Goal: Task Accomplishment & Management: Manage account settings

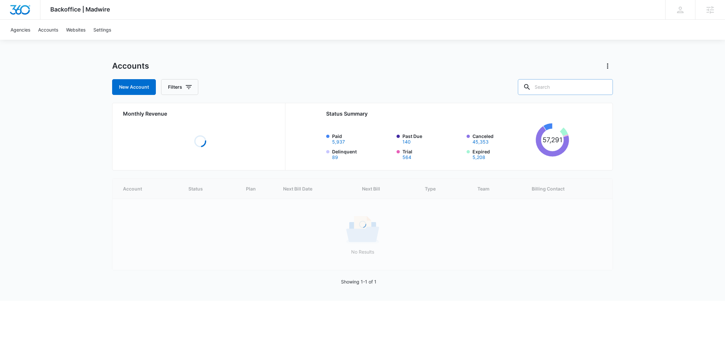
click at [564, 91] on input "text" at bounding box center [565, 87] width 95 height 16
paste input "M174804"
type input "M174804"
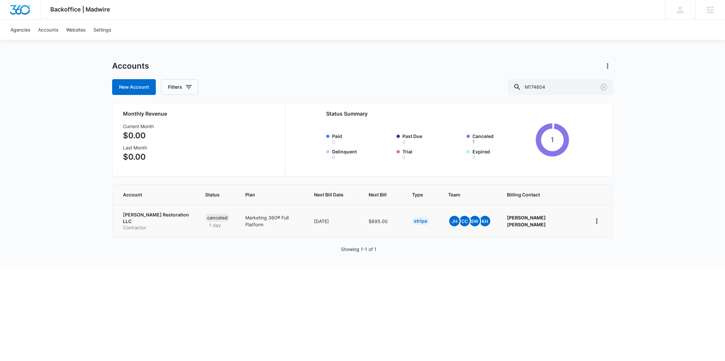
click at [135, 225] on p "Contractor" at bounding box center [156, 228] width 66 height 7
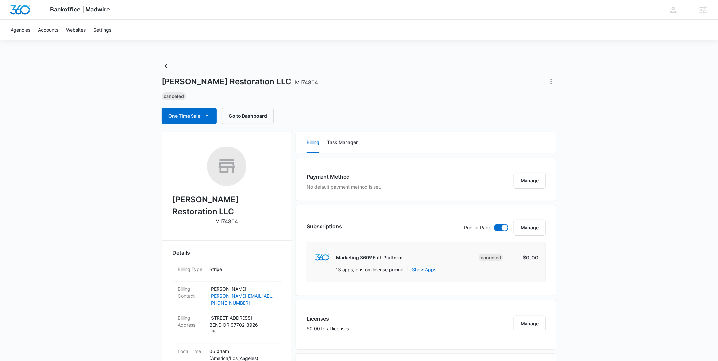
scroll to position [557, 0]
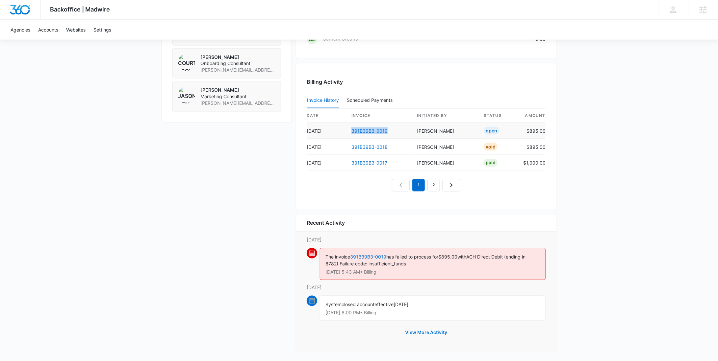
drag, startPoint x: 398, startPoint y: 128, endPoint x: 343, endPoint y: 133, distance: 55.5
click at [343, 133] on tr "[DATE] 391B39B3-0019 [PERSON_NAME] Open $895.00" at bounding box center [426, 131] width 239 height 16
copy tr "391B39B3-0019"
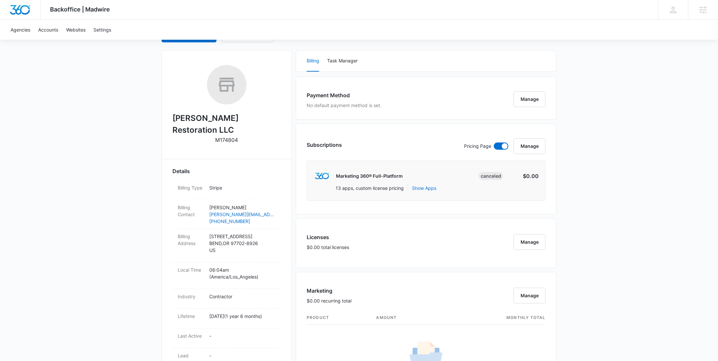
scroll to position [0, 0]
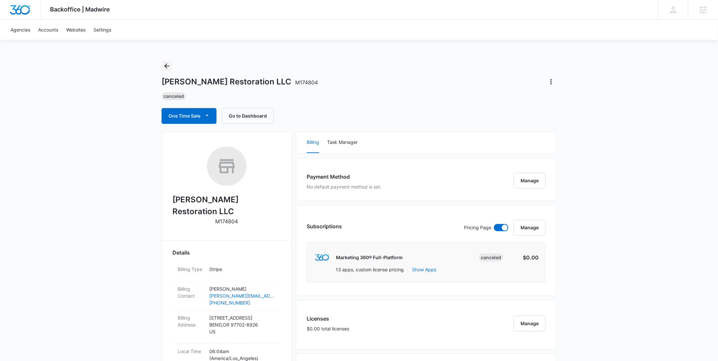
click at [166, 68] on icon "Back" at bounding box center [167, 66] width 8 height 8
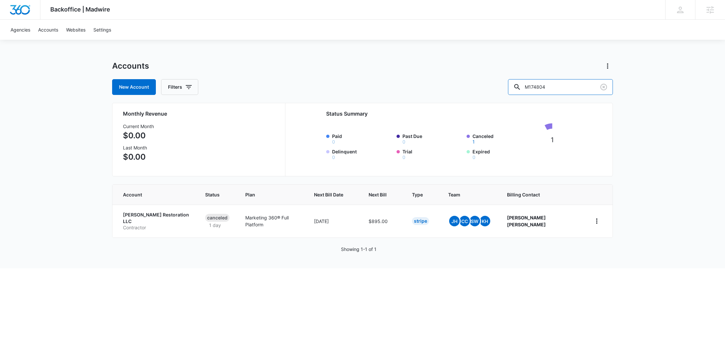
drag, startPoint x: 571, startPoint y: 85, endPoint x: 526, endPoint y: 85, distance: 44.7
click at [526, 85] on div "New Account Filters M174804" at bounding box center [362, 87] width 501 height 16
paste input "38201"
type input "M38201"
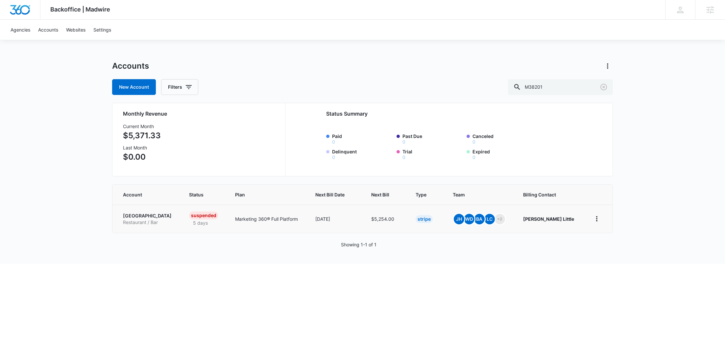
click at [149, 217] on p "[GEOGRAPHIC_DATA]" at bounding box center [148, 216] width 50 height 7
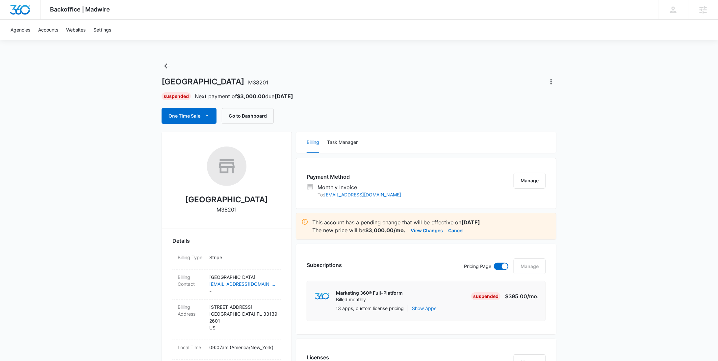
click at [172, 61] on div "[GEOGRAPHIC_DATA] Suspended Next payment of $3,000.00 due [DATE] One Time Sale …" at bounding box center [358, 92] width 395 height 63
click at [170, 64] on icon "Back" at bounding box center [167, 66] width 8 height 8
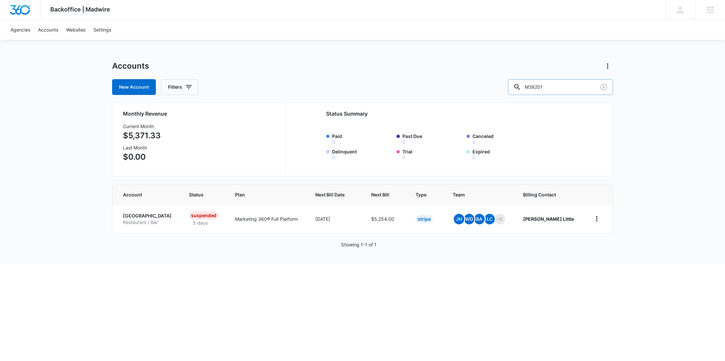
drag, startPoint x: 572, startPoint y: 91, endPoint x: 538, endPoint y: 91, distance: 34.2
click at [538, 91] on div "M38201" at bounding box center [560, 87] width 105 height 16
paste input "174804"
type input "M174804"
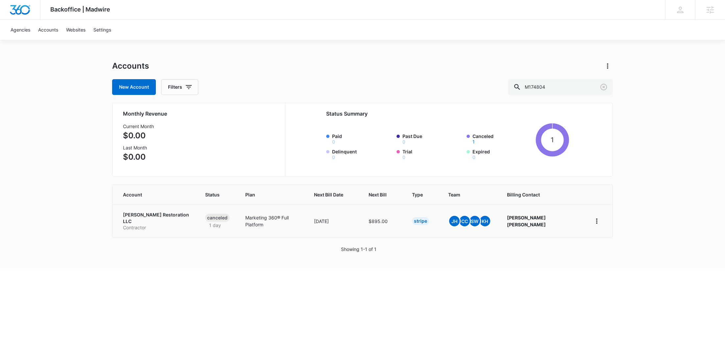
click at [143, 217] on p "[PERSON_NAME] Restoration LLC" at bounding box center [156, 218] width 66 height 13
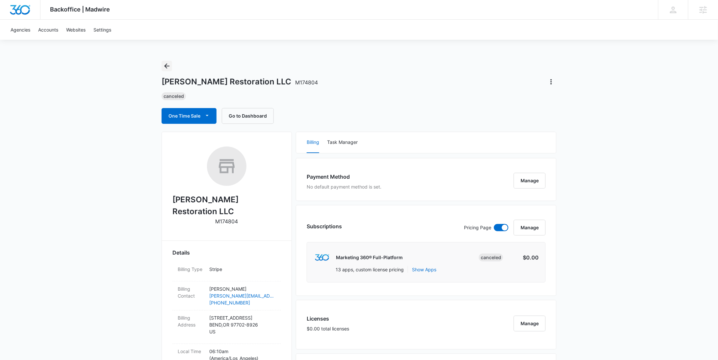
click at [168, 66] on icon "Back" at bounding box center [166, 65] width 5 height 5
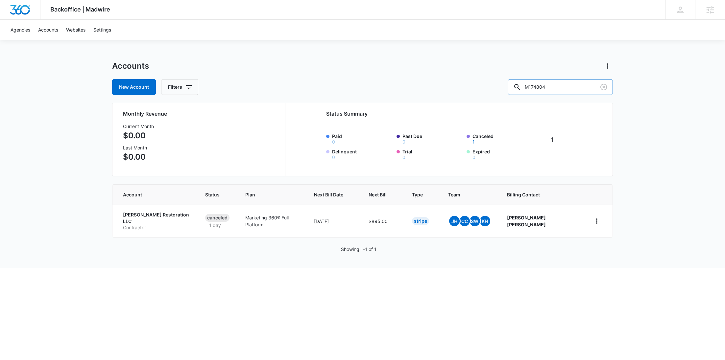
drag, startPoint x: 571, startPoint y: 90, endPoint x: 528, endPoint y: 88, distance: 43.1
click at [529, 88] on input "M174804" at bounding box center [560, 87] width 105 height 16
paste input "88378"
type input "M188378"
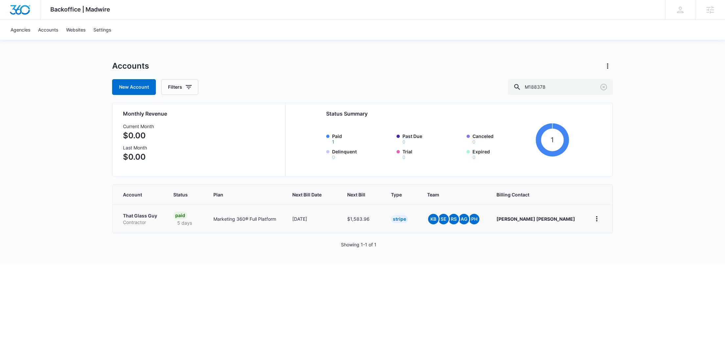
click at [148, 222] on p "Contractor" at bounding box center [140, 222] width 35 height 7
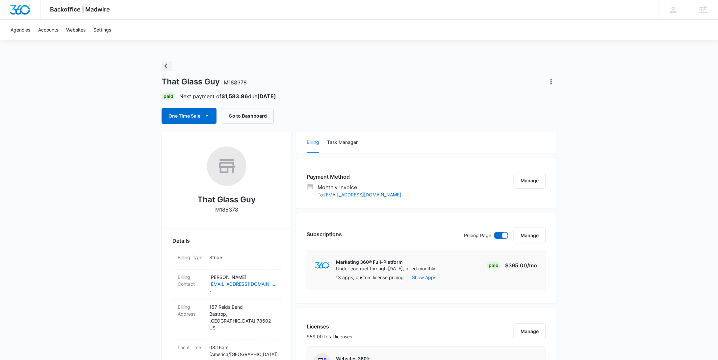
click at [168, 64] on icon "Back" at bounding box center [167, 66] width 8 height 8
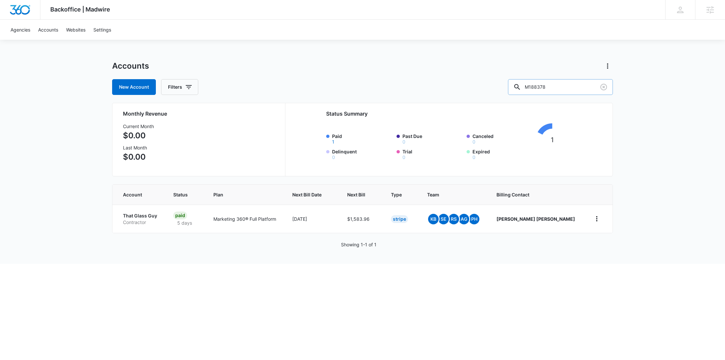
drag, startPoint x: 581, startPoint y: 83, endPoint x: 528, endPoint y: 85, distance: 52.7
click at [529, 85] on input "M188378" at bounding box center [560, 87] width 105 height 16
paste input "334150"
type input "M334150"
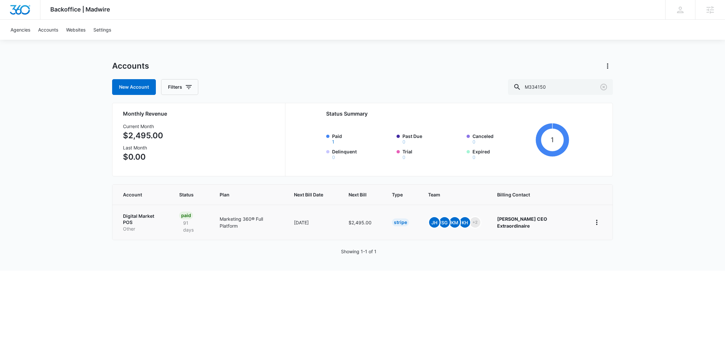
click at [153, 226] on p "Other" at bounding box center [143, 229] width 40 height 7
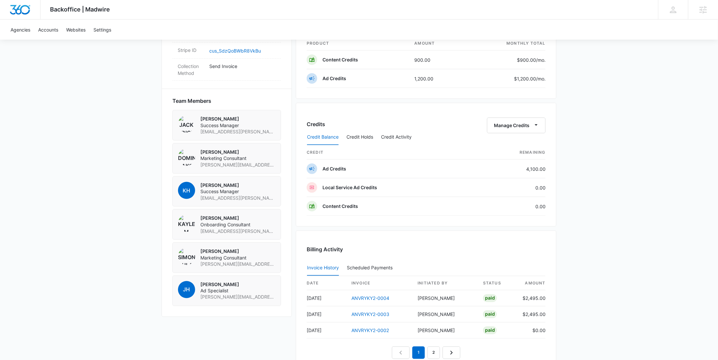
scroll to position [411, 0]
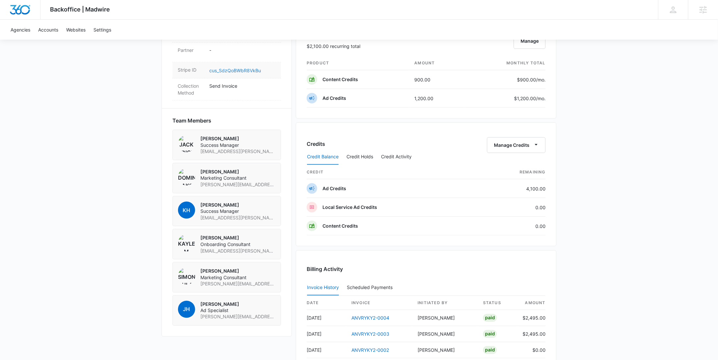
click at [239, 68] on link "cus_SdzQoBWbR8VkBu" at bounding box center [235, 71] width 52 height 6
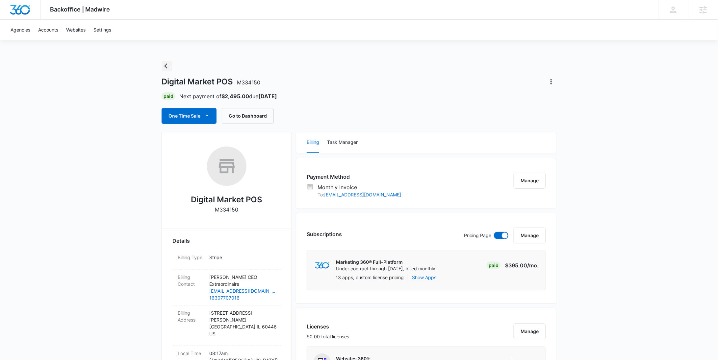
click at [170, 62] on icon "Back" at bounding box center [167, 66] width 8 height 8
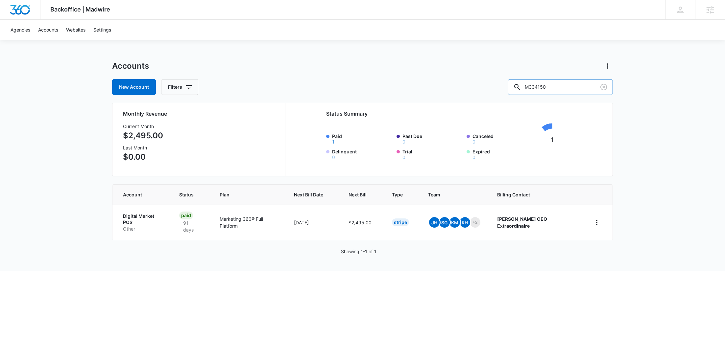
drag, startPoint x: 580, startPoint y: 89, endPoint x: 514, endPoint y: 94, distance: 65.7
click at [517, 93] on div "New Account Filters M334150" at bounding box center [362, 87] width 501 height 16
paste input "188378"
type input "M188378"
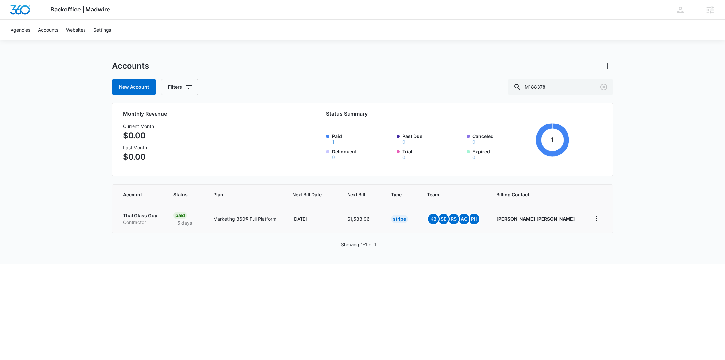
click at [144, 219] on p "Contractor" at bounding box center [140, 222] width 35 height 7
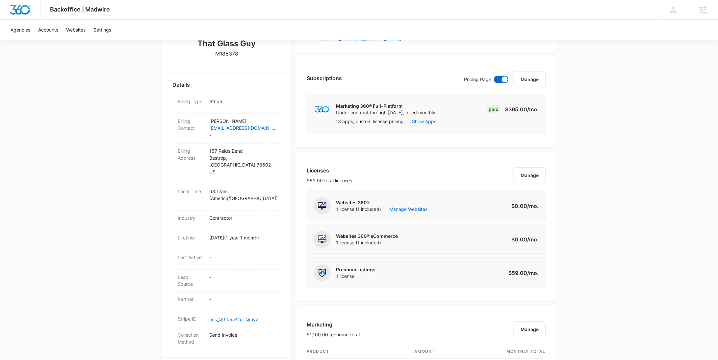
scroll to position [197, 0]
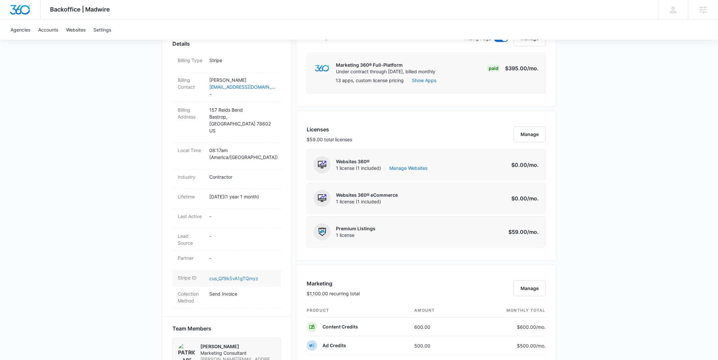
click at [241, 276] on link "cus_Qf9k5vA1gTQmyz" at bounding box center [233, 279] width 49 height 6
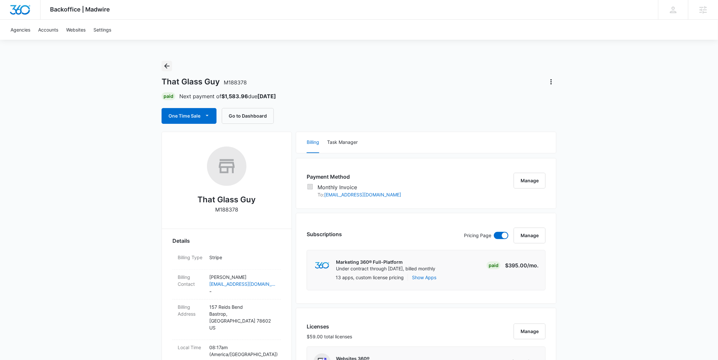
click at [168, 63] on icon "Back" at bounding box center [167, 66] width 8 height 8
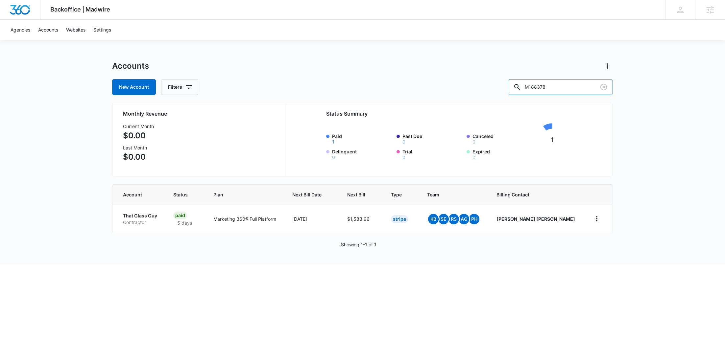
click at [490, 94] on div "New Account Filters M188378" at bounding box center [362, 87] width 501 height 16
type input "crossroads candles"
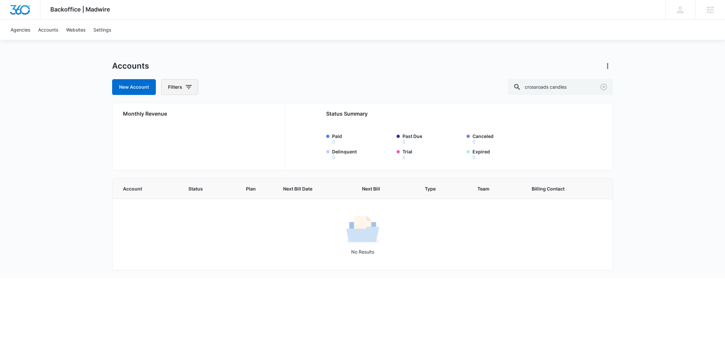
click at [172, 90] on button "Filters" at bounding box center [179, 87] width 37 height 16
click at [242, 113] on icon "Show Agency filters" at bounding box center [239, 111] width 8 height 8
click at [204, 133] on label "Search All Agencies" at bounding box center [207, 133] width 76 height 7
click at [169, 133] on input "Search All Agencies" at bounding box center [169, 133] width 0 height 0
checkbox input "true"
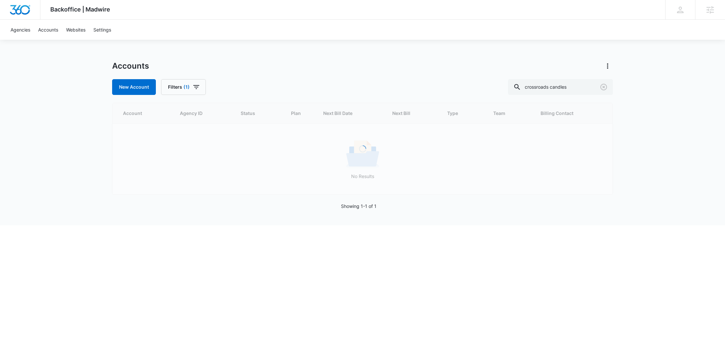
click at [300, 66] on div "Accounts" at bounding box center [362, 66] width 501 height 11
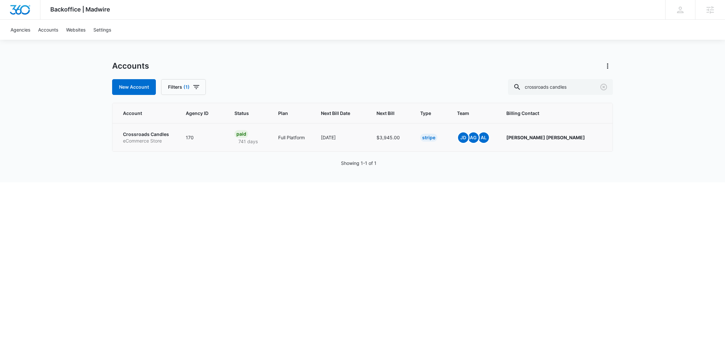
click at [157, 138] on p "eCommerce Store" at bounding box center [146, 141] width 47 height 7
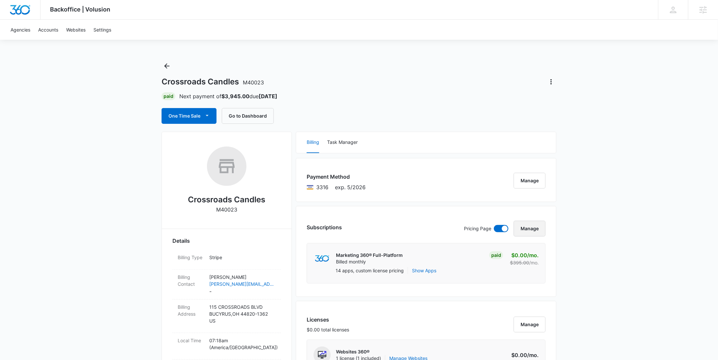
click at [536, 230] on button "Manage" at bounding box center [529, 229] width 32 height 16
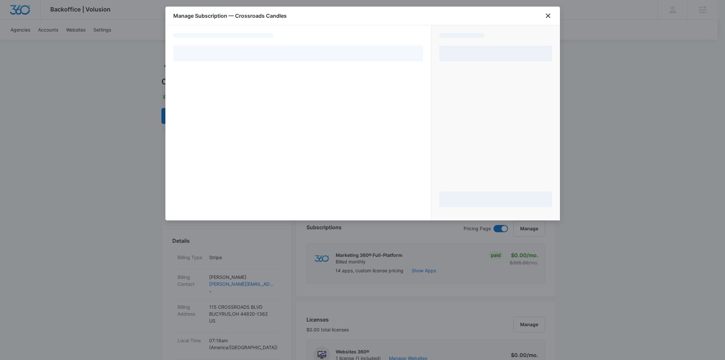
select select "pm_1NSn6iA4n8RTgNjUd7mj9KkQ"
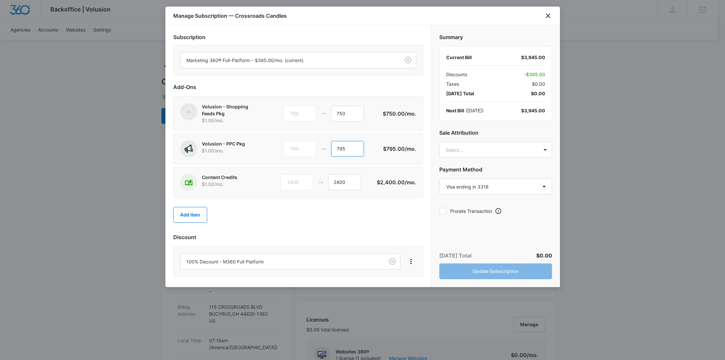
drag, startPoint x: 350, startPoint y: 148, endPoint x: 323, endPoint y: 148, distance: 27.0
click at [323, 148] on div "795 795" at bounding box center [334, 149] width 100 height 16
type input "1140"
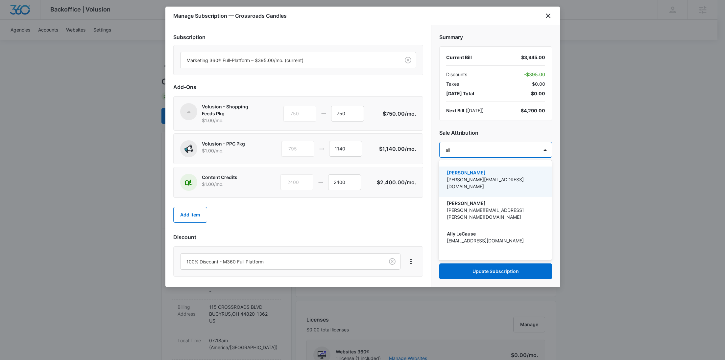
type input "ally"
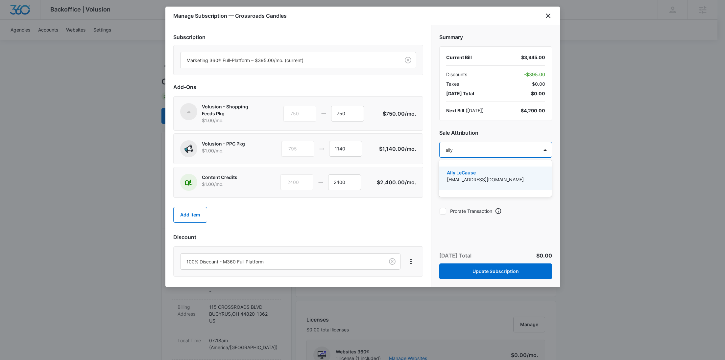
click at [530, 178] on p "[EMAIL_ADDRESS][DOMAIN_NAME]" at bounding box center [495, 179] width 96 height 7
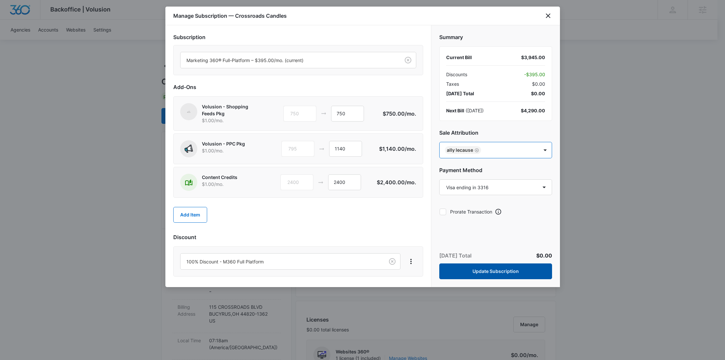
click at [508, 269] on button "Update Subscription" at bounding box center [495, 272] width 113 height 16
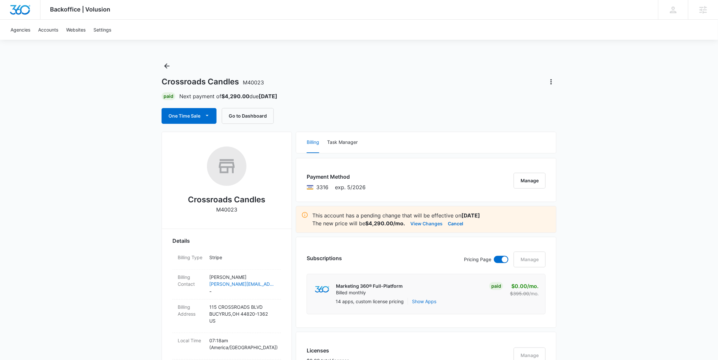
click at [431, 221] on button "View Changes" at bounding box center [426, 224] width 32 height 8
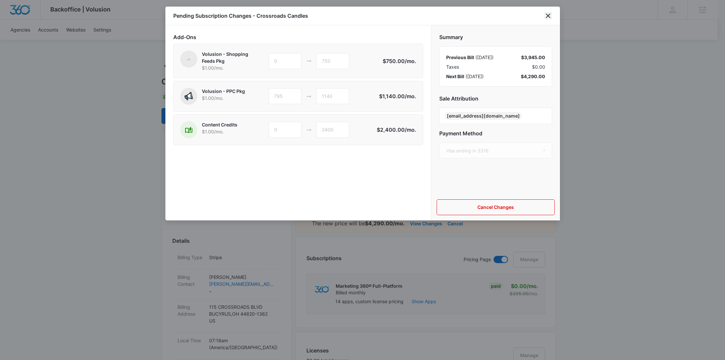
click at [549, 14] on icon "close" at bounding box center [548, 16] width 8 height 8
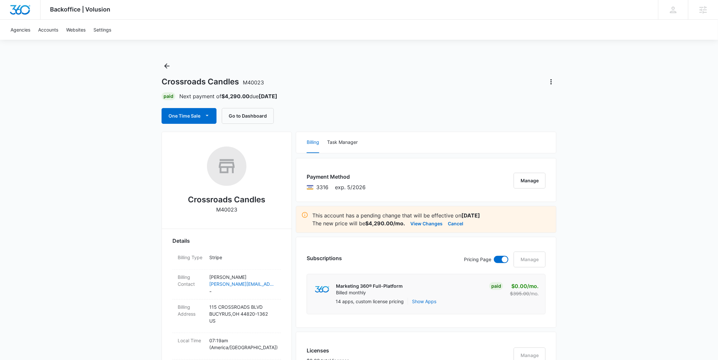
click at [233, 208] on p "M40023" at bounding box center [226, 210] width 21 height 8
copy p "M40023"
click at [167, 65] on icon "Back" at bounding box center [167, 66] width 8 height 8
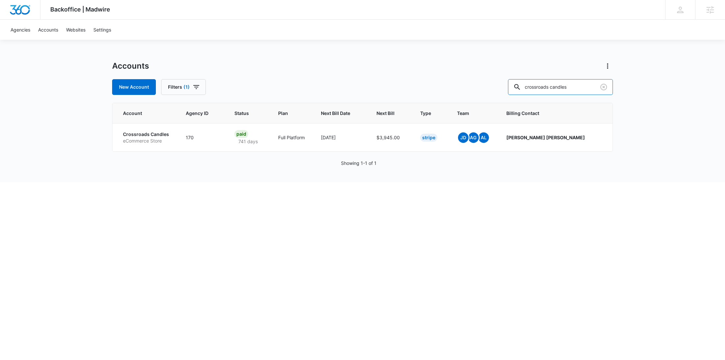
drag, startPoint x: 582, startPoint y: 87, endPoint x: 515, endPoint y: 86, distance: 66.8
click at [515, 86] on div "New Account Filters (1) crossroads candles" at bounding box center [362, 87] width 501 height 16
paste input "[PERSON_NAME] Building"
type input "[PERSON_NAME] Building"
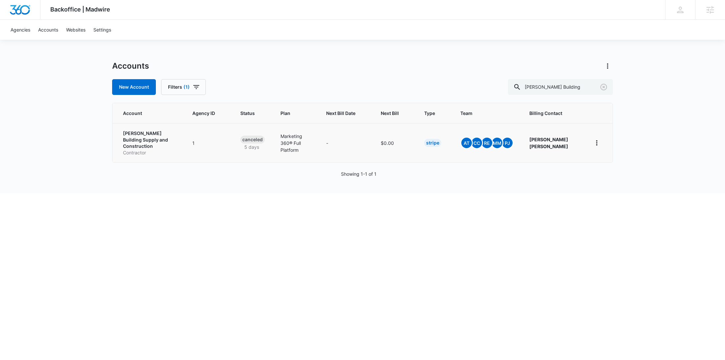
click at [140, 139] on p "[PERSON_NAME] Building Supply and Construction" at bounding box center [150, 139] width 54 height 19
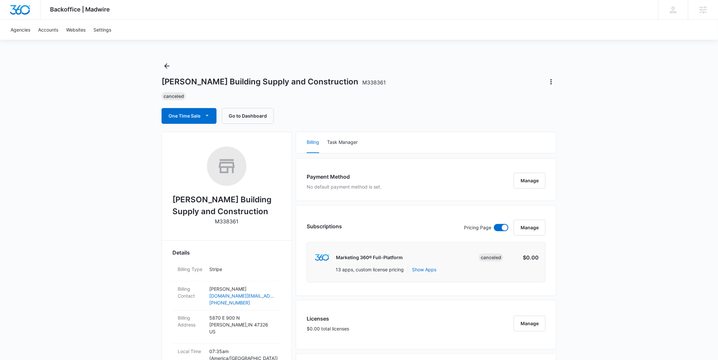
click at [230, 220] on p "M338361" at bounding box center [226, 222] width 23 height 8
copy p "M338361"
drag, startPoint x: 328, startPoint y: 82, endPoint x: 164, endPoint y: 82, distance: 164.4
click at [164, 82] on h1 "[PERSON_NAME] Building Supply and Construction M338361" at bounding box center [273, 82] width 224 height 10
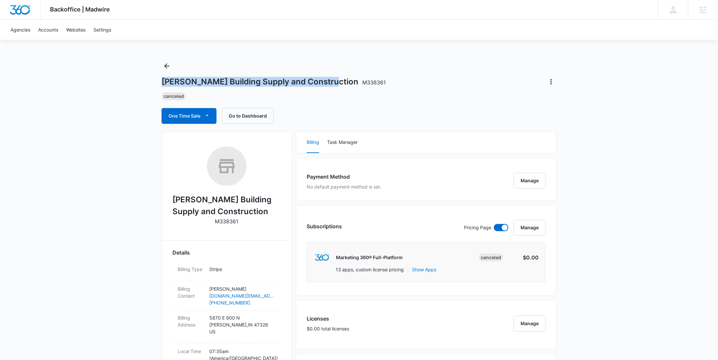
copy h1 "[PERSON_NAME] Building Supply and Construction"
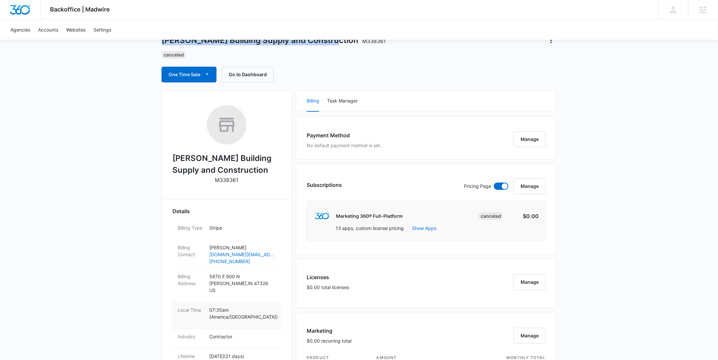
scroll to position [166, 0]
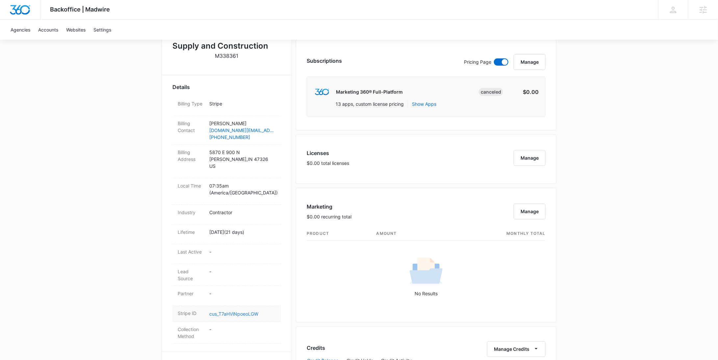
click at [237, 311] on link "cus_T7aHVlNpoeoLGW" at bounding box center [233, 314] width 49 height 6
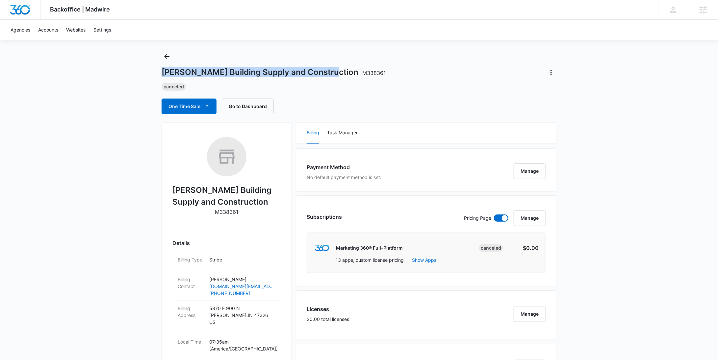
scroll to position [0, 0]
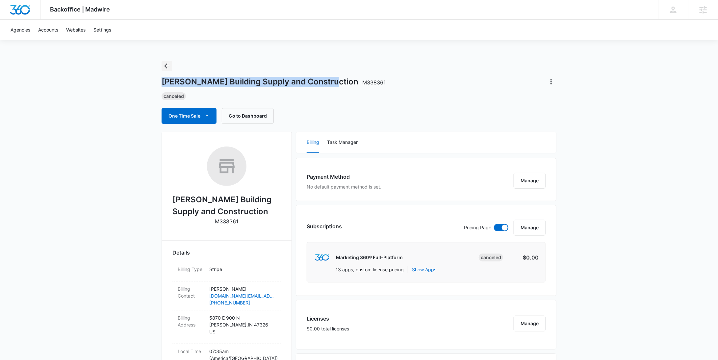
click at [166, 67] on icon "Back" at bounding box center [167, 66] width 8 height 8
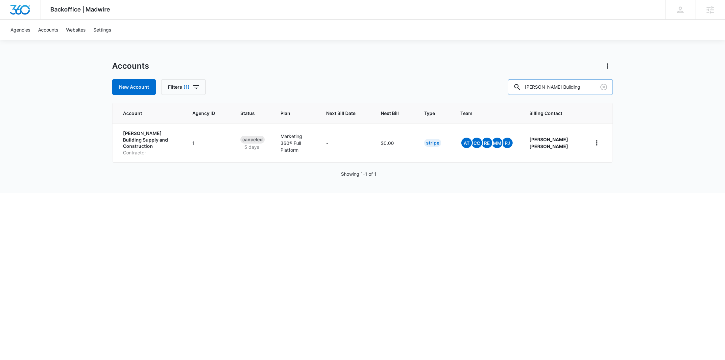
drag, startPoint x: 547, startPoint y: 86, endPoint x: 514, endPoint y: 86, distance: 33.2
click at [520, 88] on div "New Account Filters (1) [PERSON_NAME] Building" at bounding box center [362, 87] width 501 height 16
paste input "M337650"
type input "M337650"
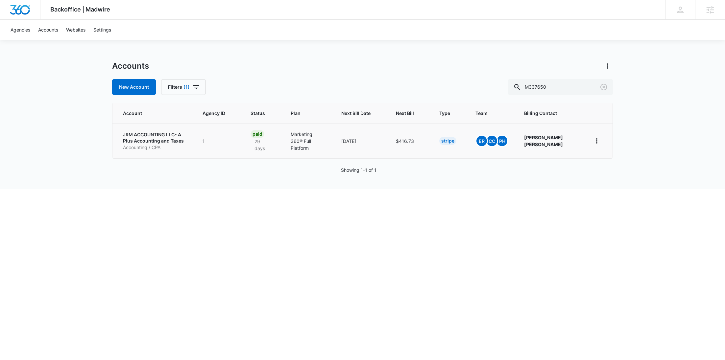
click at [140, 140] on p "JRM ACCOUNTING LLC- A Plus Accounting and Taxes" at bounding box center [155, 138] width 64 height 13
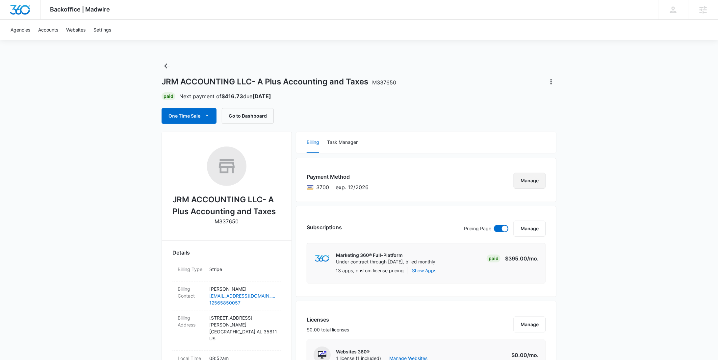
click at [536, 181] on button "Manage" at bounding box center [529, 181] width 32 height 16
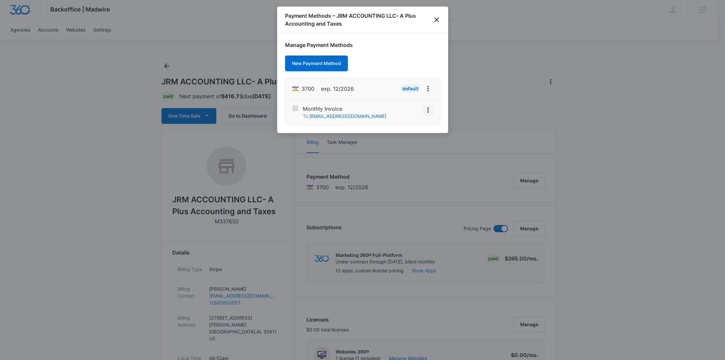
click at [429, 108] on icon "View More" at bounding box center [428, 110] width 8 height 8
click at [408, 90] on div "Activate" at bounding box center [409, 91] width 18 height 5
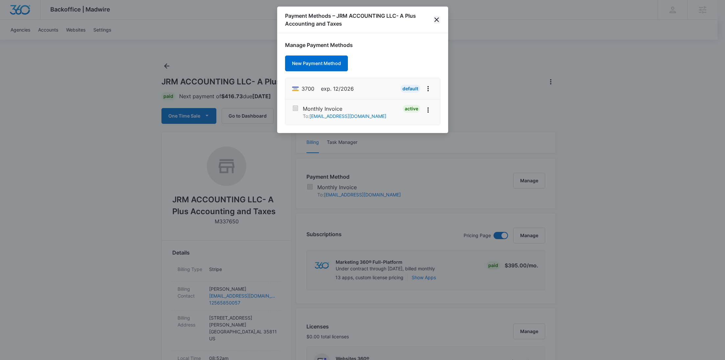
click at [437, 21] on icon "close" at bounding box center [437, 20] width 8 height 8
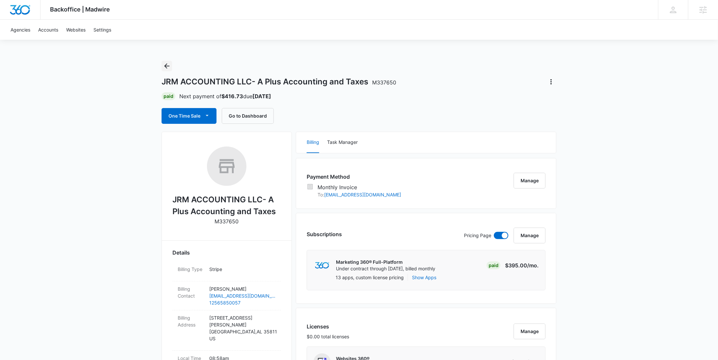
click at [164, 64] on icon "Back" at bounding box center [167, 66] width 8 height 8
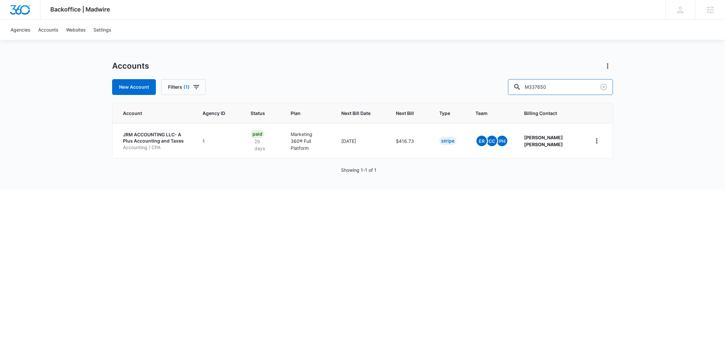
drag, startPoint x: 546, startPoint y: 86, endPoint x: 502, endPoint y: 84, distance: 43.8
click at [502, 84] on div "New Account Filters (1) M337650" at bounding box center [362, 87] width 501 height 16
paste input "5366"
type input "M335366"
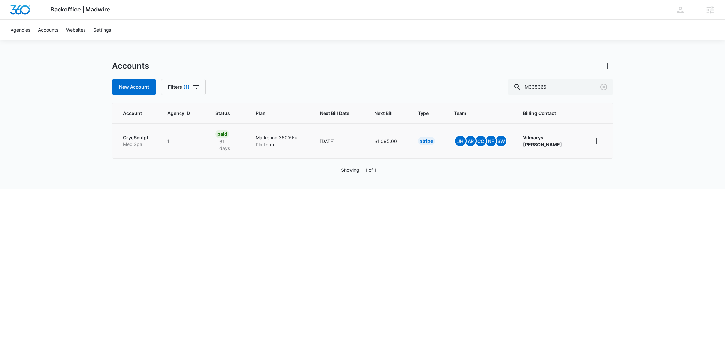
click at [141, 142] on p "Med Spa" at bounding box center [137, 144] width 29 height 7
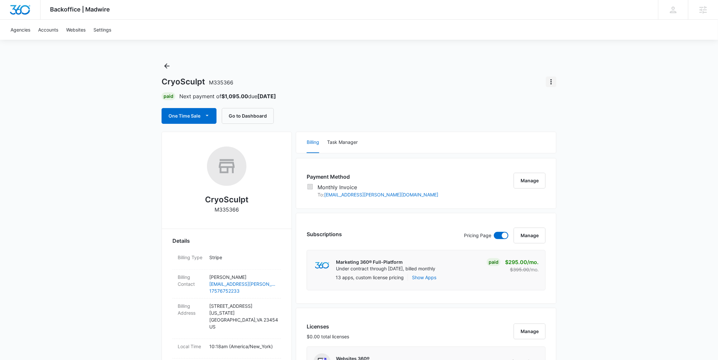
click at [550, 83] on icon "Actions" at bounding box center [551, 82] width 8 height 8
click at [554, 101] on div "Update Status" at bounding box center [570, 100] width 32 height 5
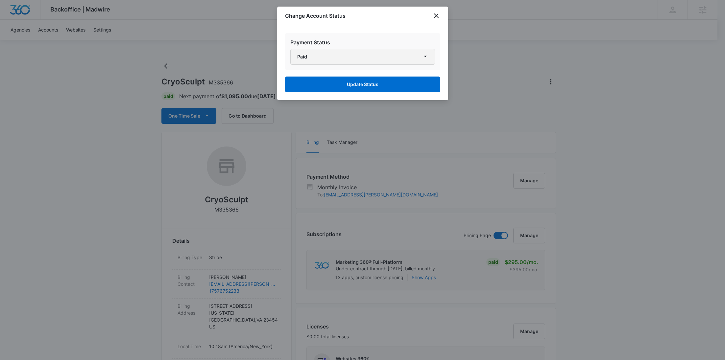
click at [394, 55] on button "Paid" at bounding box center [362, 57] width 145 height 16
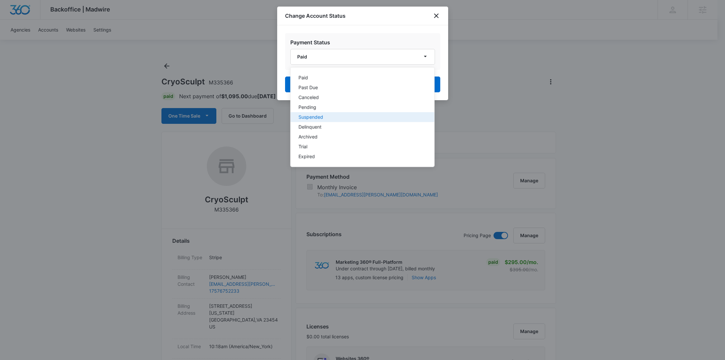
click at [344, 112] on button "Suspended" at bounding box center [362, 117] width 144 height 10
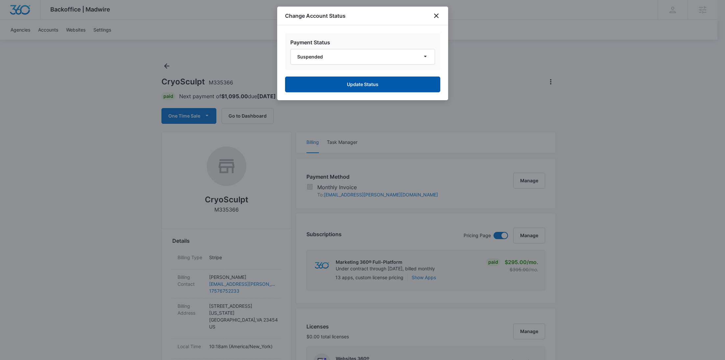
click at [370, 92] on button "Update Status" at bounding box center [362, 85] width 155 height 16
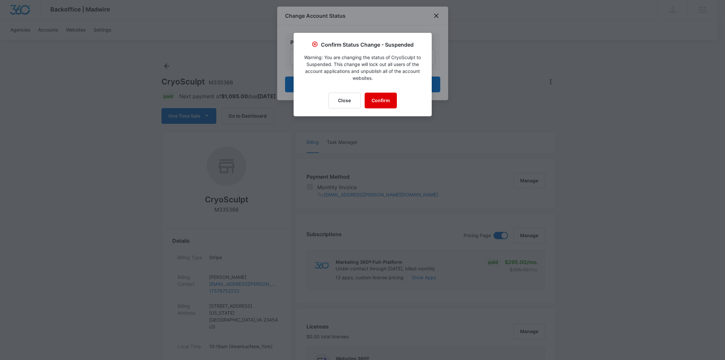
click at [377, 98] on button "Confirm" at bounding box center [381, 101] width 32 height 16
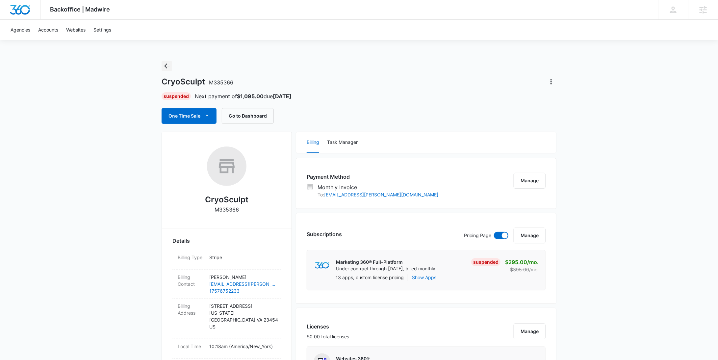
click at [167, 66] on icon "Back" at bounding box center [166, 65] width 5 height 5
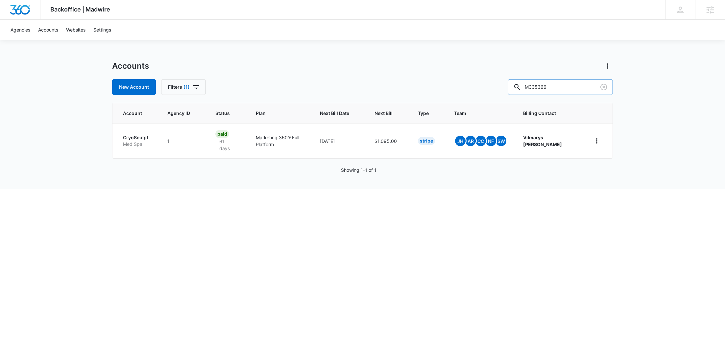
drag, startPoint x: 568, startPoint y: 86, endPoint x: 523, endPoint y: 85, distance: 45.4
click at [523, 85] on div "New Account Filters (1) M335366" at bounding box center [362, 87] width 501 height 16
paste input "woofmeow"
type input "woofmeow"
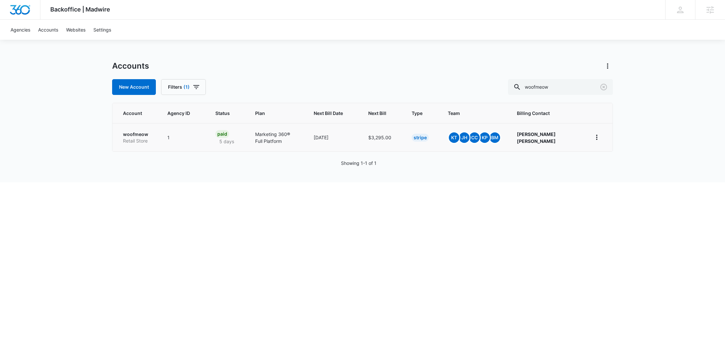
click at [144, 137] on p "woofmeow" at bounding box center [137, 134] width 29 height 7
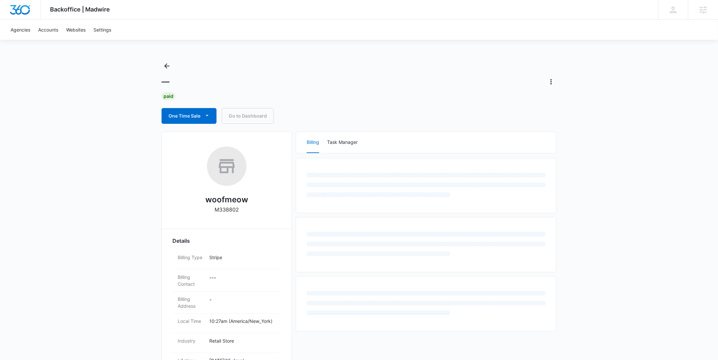
click at [228, 212] on p "M338802" at bounding box center [226, 210] width 24 height 8
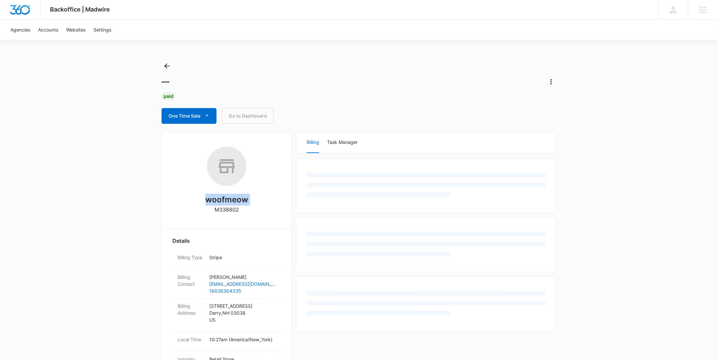
copy div "woofmeow"
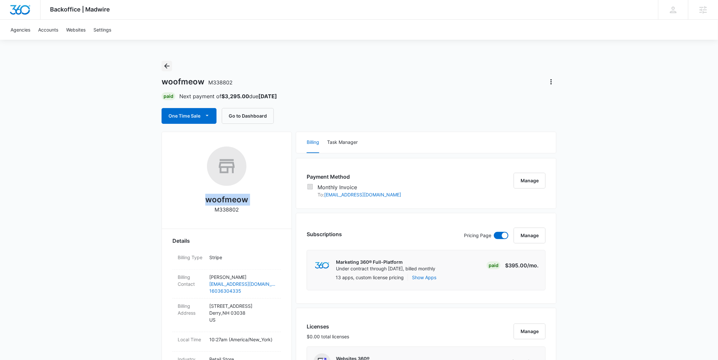
click at [166, 66] on icon "Back" at bounding box center [167, 66] width 8 height 8
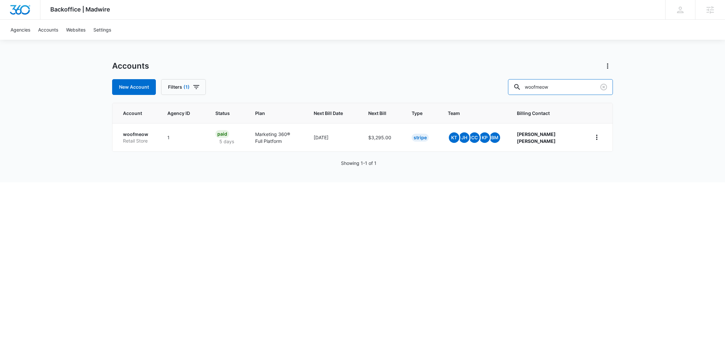
drag, startPoint x: 561, startPoint y: 89, endPoint x: 503, endPoint y: 88, distance: 58.6
click at [503, 88] on div "New Account Filters (1) woofmeow" at bounding box center [362, 87] width 501 height 16
paste input "M339590"
type input "M339590"
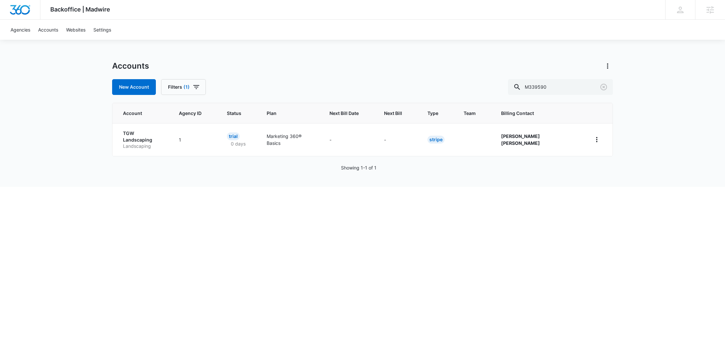
click at [150, 133] on p "TGW Landscaping" at bounding box center [143, 136] width 40 height 13
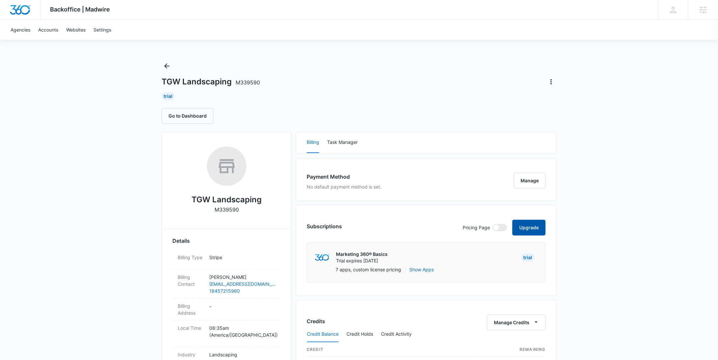
click at [522, 222] on button "Upgrade" at bounding box center [528, 228] width 33 height 16
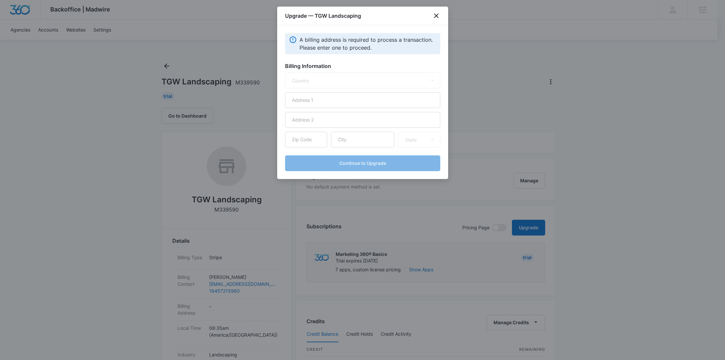
select select "US"
drag, startPoint x: 317, startPoint y: 100, endPoint x: 331, endPoint y: 50, distance: 52.0
click at [318, 100] on input "text" at bounding box center [362, 100] width 155 height 16
paste input "[STREET_ADDRESS]"
type input "[STREET_ADDRESS]"
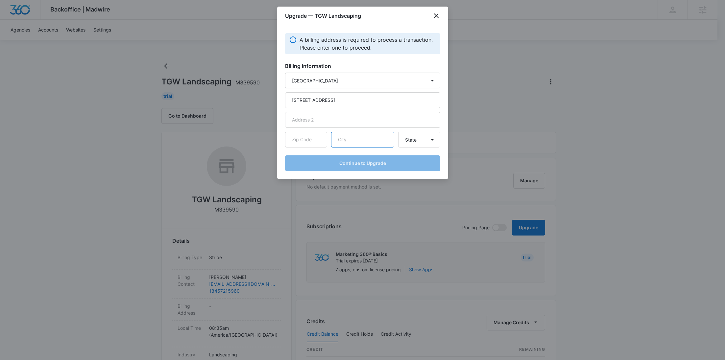
click at [351, 139] on input "text" at bounding box center [362, 140] width 63 height 16
paste input "[PERSON_NAME]"
type input "[PERSON_NAME]"
click at [303, 136] on input "text" at bounding box center [306, 140] width 42 height 16
paste input "07481"
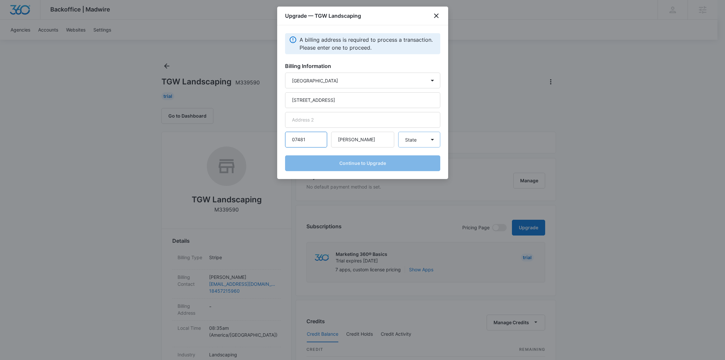
type input "07481"
click at [414, 147] on select "State [US_STATE] [US_STATE] [US_STATE] [US_STATE] [US_STATE] [US_STATE] [US_STA…" at bounding box center [419, 140] width 42 height 16
select select "NJ"
click at [398, 132] on select "State [US_STATE] [US_STATE] [US_STATE] [US_STATE] [US_STATE] [US_STATE] [US_STA…" at bounding box center [419, 140] width 42 height 16
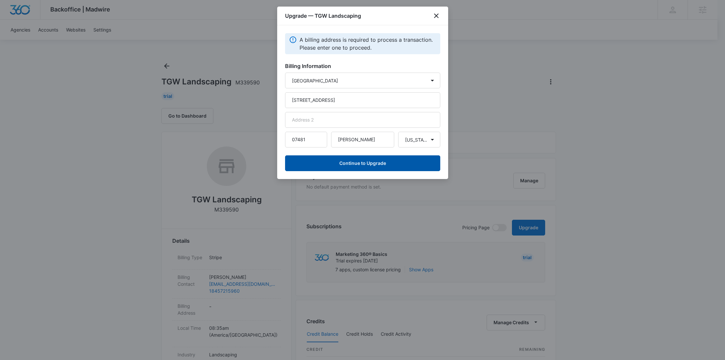
click at [355, 166] on button "Continue to Upgrade" at bounding box center [362, 164] width 155 height 16
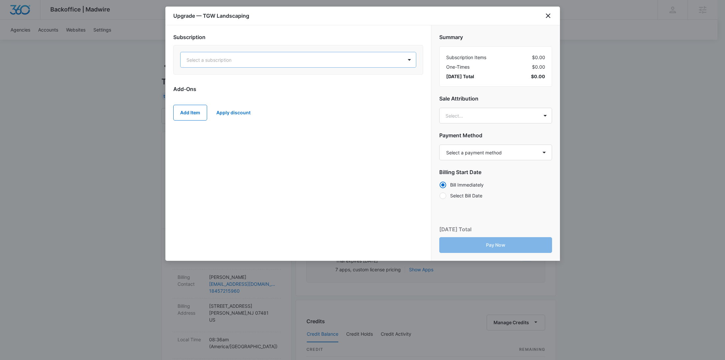
click at [259, 60] on div at bounding box center [290, 60] width 208 height 8
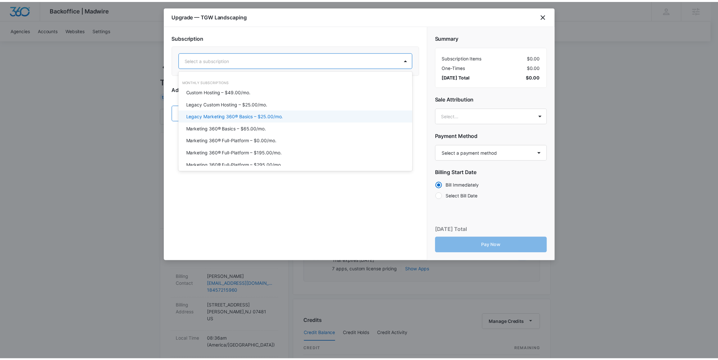
scroll to position [33, 0]
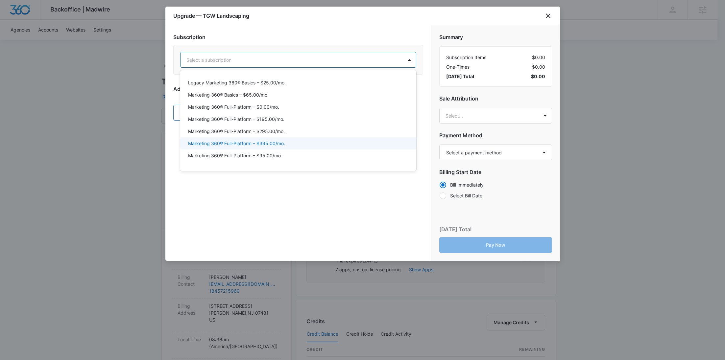
click at [266, 140] on p "Marketing 360® Full-Platform – $395.00/mo." at bounding box center [236, 143] width 97 height 7
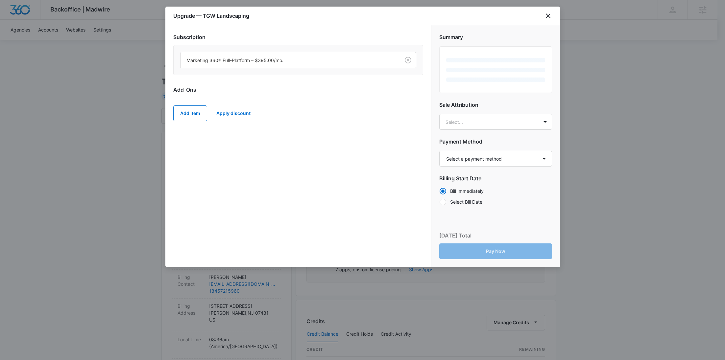
click at [188, 121] on div "Add Item Apply discount" at bounding box center [298, 113] width 250 height 29
click at [189, 115] on button "Add Item" at bounding box center [190, 114] width 34 height 16
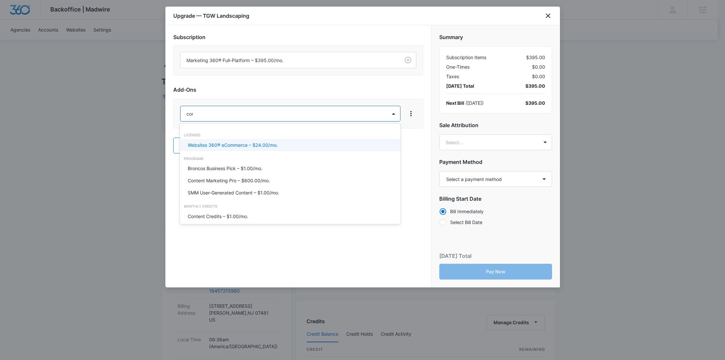
type input "cont"
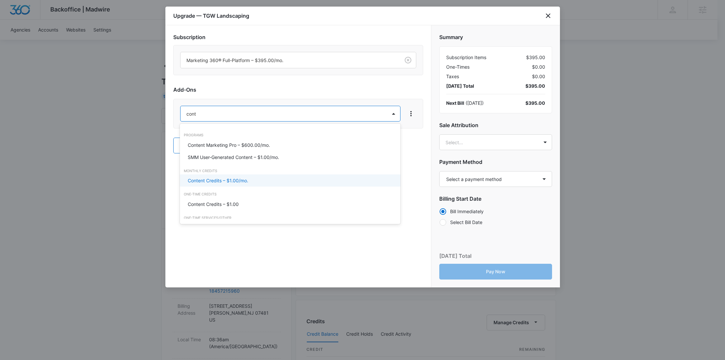
click at [202, 185] on div "Content Credits – $1.00/mo." at bounding box center [290, 181] width 221 height 12
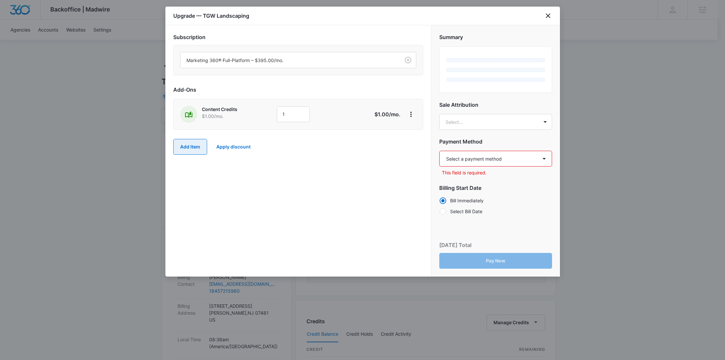
click at [193, 150] on button "Add Item" at bounding box center [190, 147] width 34 height 16
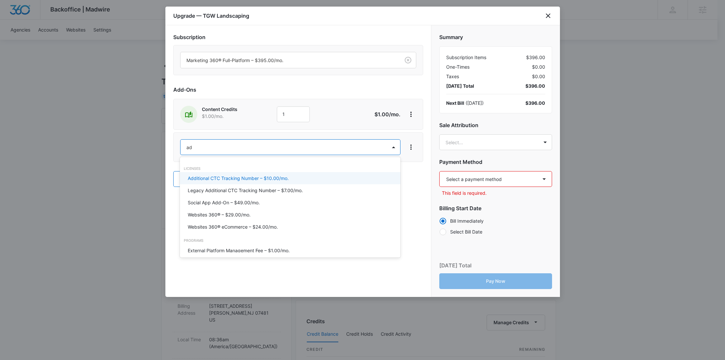
type input "ad c"
click at [200, 178] on p "Ad Credits – $1.00/mo." at bounding box center [212, 178] width 49 height 7
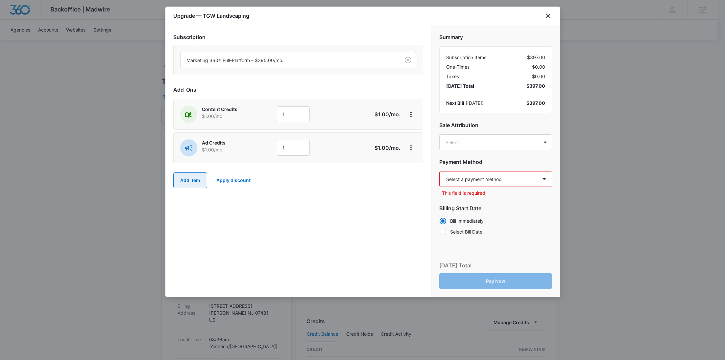
click at [196, 182] on button "Add Item" at bounding box center [190, 181] width 34 height 16
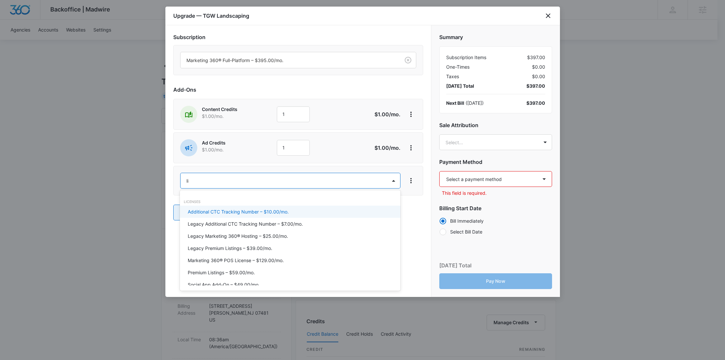
type input "lis"
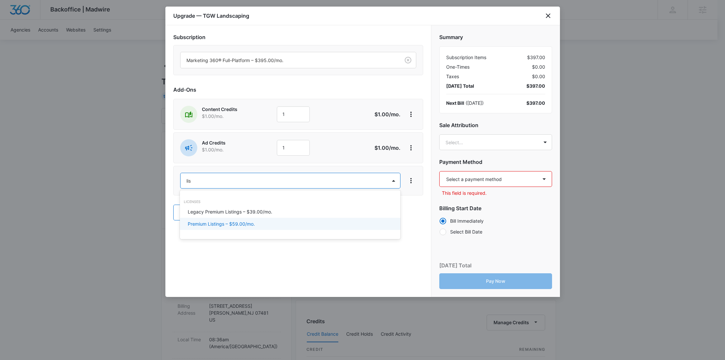
click at [214, 223] on p "Premium Listings – $59.00/mo." at bounding box center [221, 224] width 67 height 7
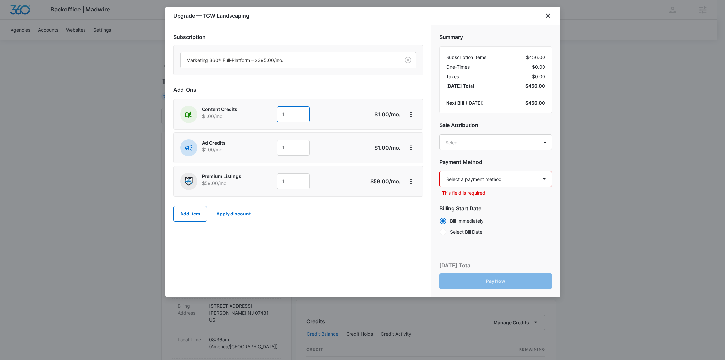
drag, startPoint x: 298, startPoint y: 119, endPoint x: 262, endPoint y: 118, distance: 35.9
click at [262, 118] on div "Content Credits $1.00 /mo. 1" at bounding box center [274, 114] width 189 height 17
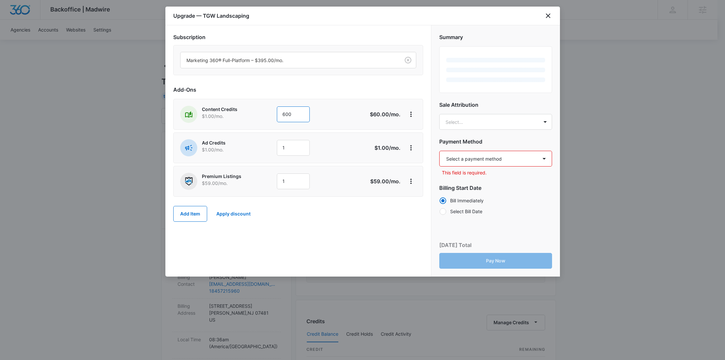
type input "600"
click at [266, 123] on div "Content Credits $1.00 /mo. 600 $60.00 /mo." at bounding box center [298, 114] width 250 height 31
drag, startPoint x: 291, startPoint y: 147, endPoint x: 263, endPoint y: 148, distance: 28.3
click at [263, 148] on div "Ad Credits $1.00 /mo. 1" at bounding box center [274, 147] width 189 height 17
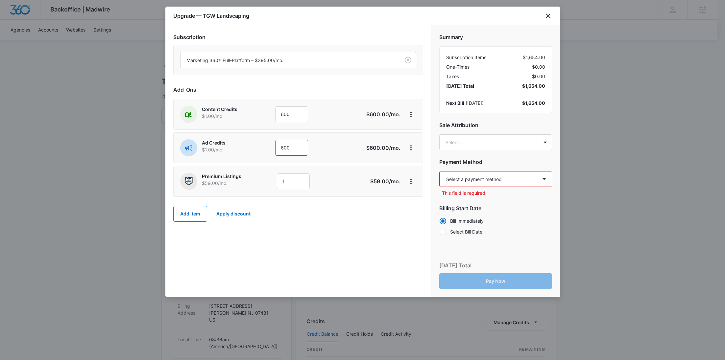
drag, startPoint x: 291, startPoint y: 146, endPoint x: 250, endPoint y: 148, distance: 41.8
click at [250, 149] on div "Ad Credits $1.00 /mo. 600" at bounding box center [273, 147] width 186 height 17
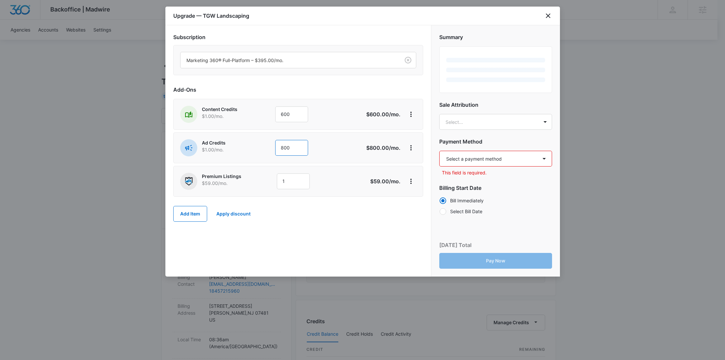
type input "800"
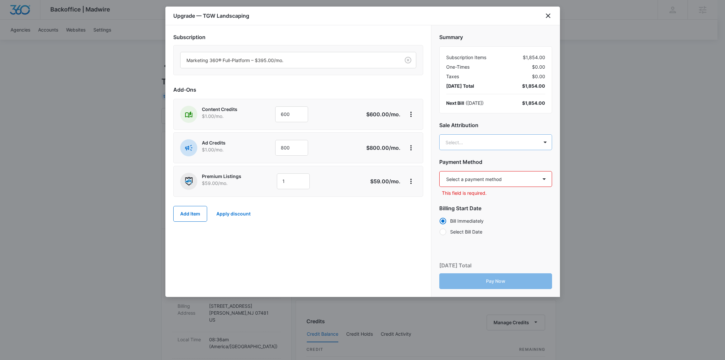
click at [486, 144] on body "Backoffice | Madwire Apps Settings [PERSON_NAME] Young [EMAIL_ADDRESS][PERSON_N…" at bounding box center [362, 327] width 725 height 654
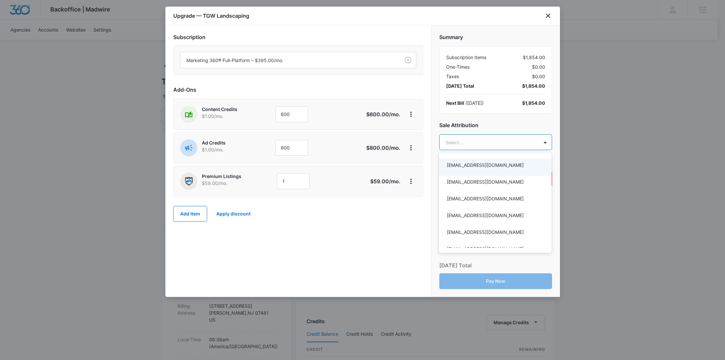
paste input "Gulau"
type input "Gulau"
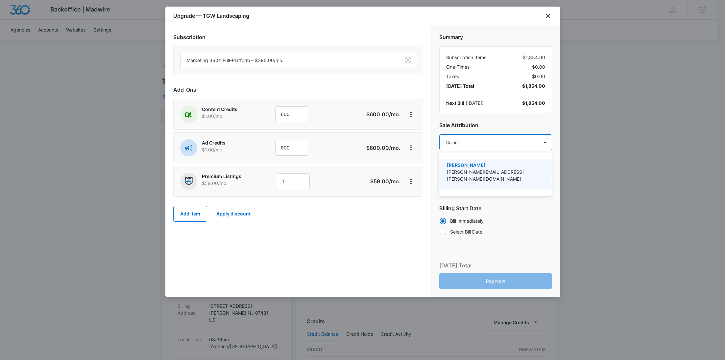
click at [483, 170] on p "[PERSON_NAME][EMAIL_ADDRESS][PERSON_NAME][DOMAIN_NAME]" at bounding box center [495, 176] width 96 height 14
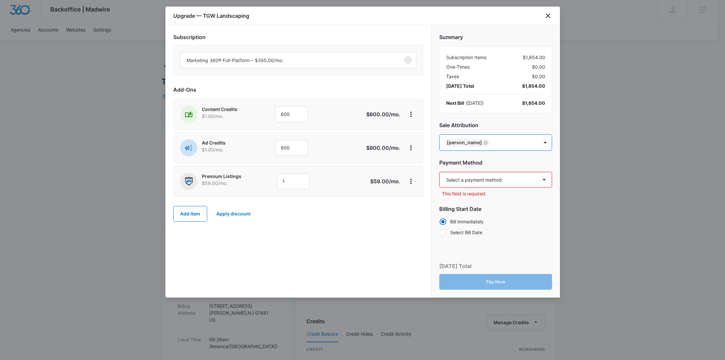
paste input "[PERSON_NAME]"
type input "[PERSON_NAME]"
click at [482, 167] on p "[PERSON_NAME]" at bounding box center [495, 165] width 96 height 7
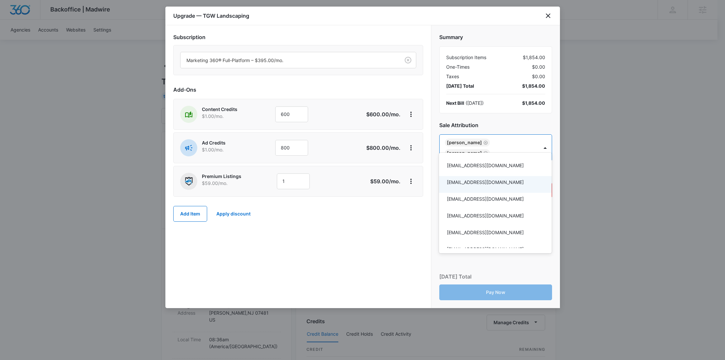
click at [391, 240] on div at bounding box center [362, 180] width 725 height 360
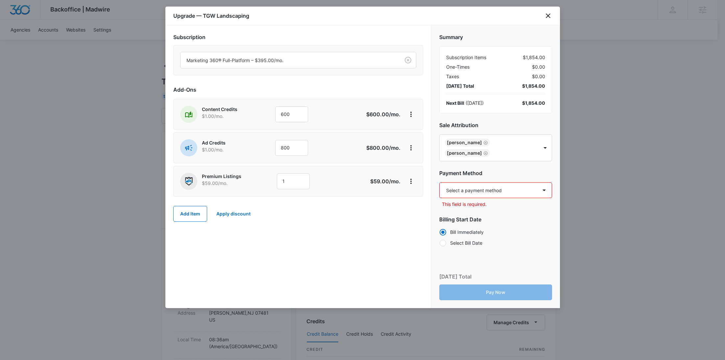
click at [475, 183] on select "Select a payment method Visa ending in 6739 New payment method Monthly invoice" at bounding box center [495, 191] width 113 height 16
select select "pm_1SFyGzA4n8RTgNjUNRcGdQxA"
click at [439, 183] on select "Select a payment method Visa ending in 6739 New payment method Monthly invoice" at bounding box center [495, 191] width 113 height 16
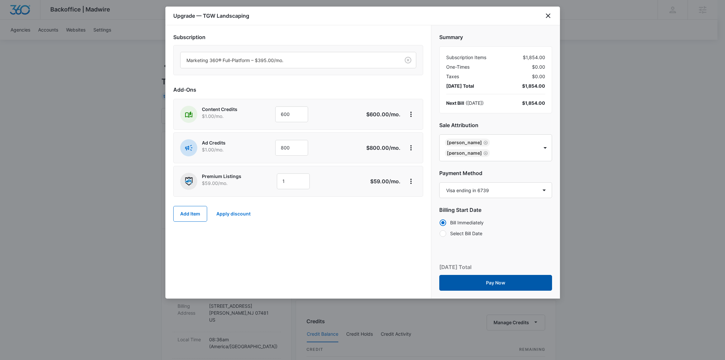
click at [506, 275] on button "Pay Now" at bounding box center [495, 283] width 113 height 16
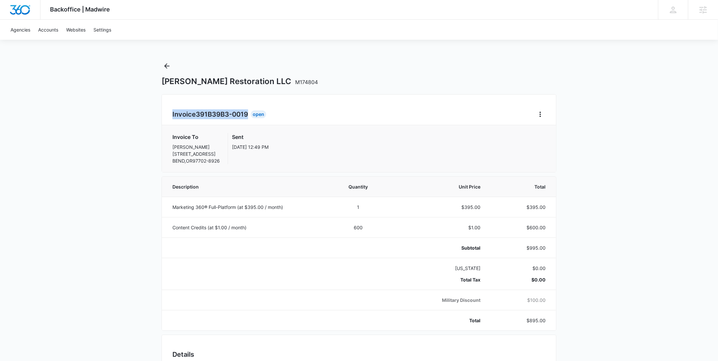
drag, startPoint x: 249, startPoint y: 116, endPoint x: 172, endPoint y: 117, distance: 77.3
click at [172, 117] on div "Invoice 391B39B3-0019 Open Invoice To Joe Burton 19375 INDIAN SUMMER RD BEND , …" at bounding box center [358, 133] width 395 height 78
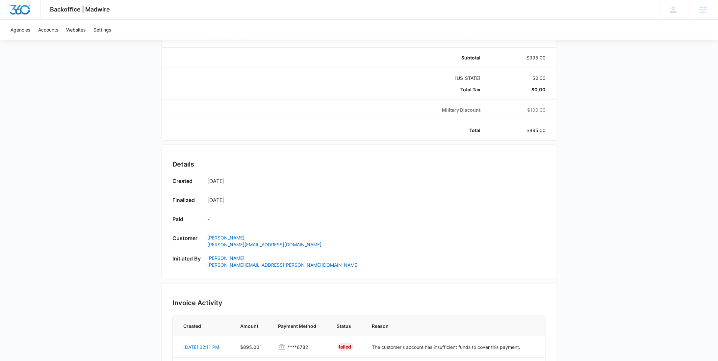
scroll to position [312, 0]
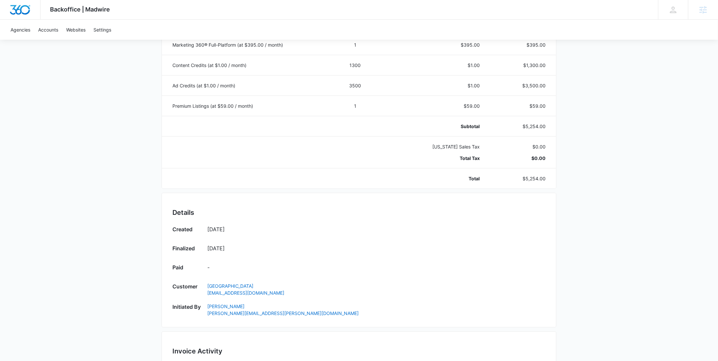
scroll to position [354, 0]
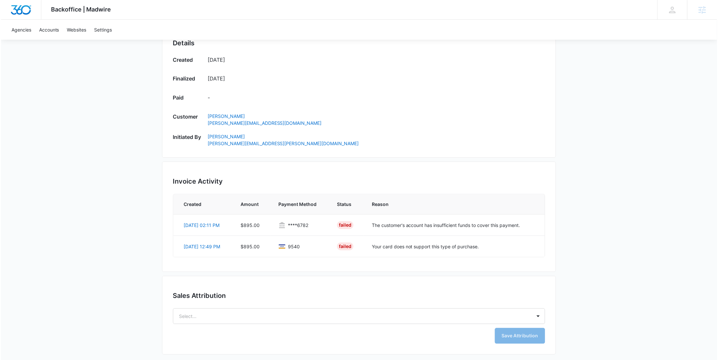
scroll to position [313, 0]
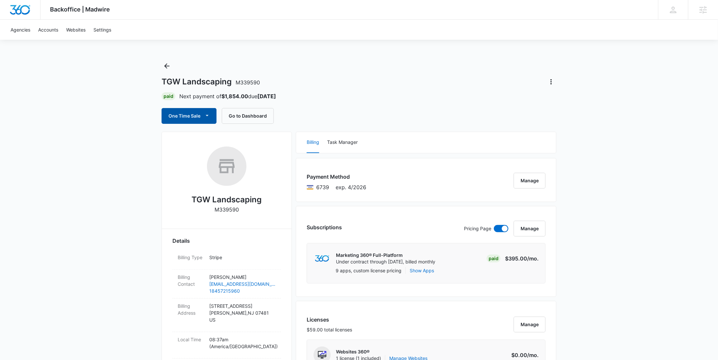
click at [195, 117] on button "One Time Sale" at bounding box center [188, 116] width 55 height 16
click at [193, 135] on div "Run One-Time Payment" at bounding box center [208, 138] width 76 height 7
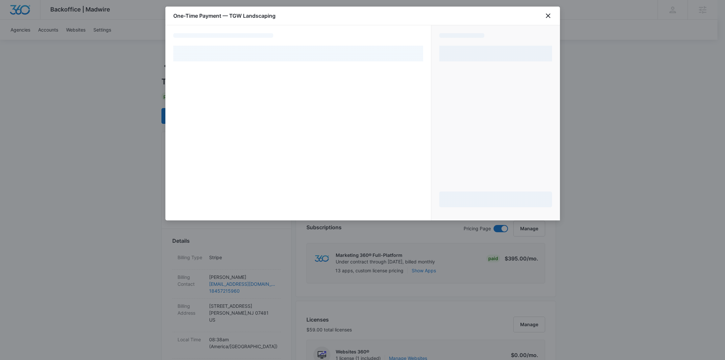
select select "pm_1SFyGzA4n8RTgNjUNRcGdQxA"
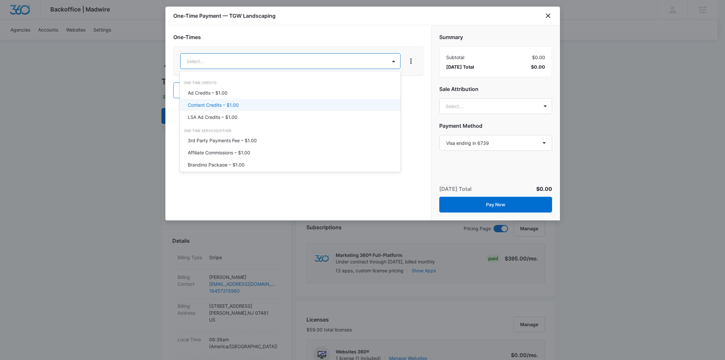
click at [225, 103] on p "Content Credits – $1.00" at bounding box center [213, 105] width 51 height 7
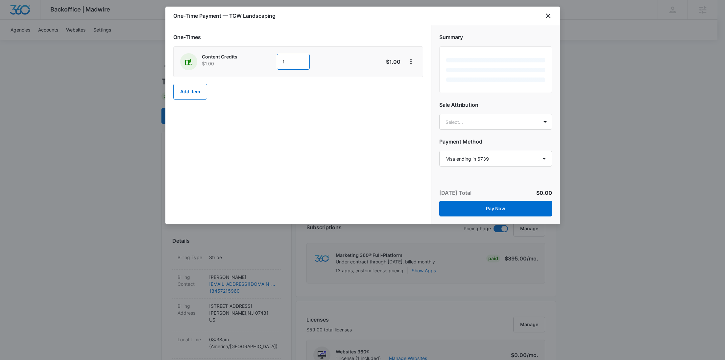
drag, startPoint x: 289, startPoint y: 64, endPoint x: 273, endPoint y: 60, distance: 16.5
click at [277, 61] on input "1" at bounding box center [293, 62] width 33 height 16
type input "600"
click at [411, 63] on icon "View More" at bounding box center [410, 61] width 1 height 5
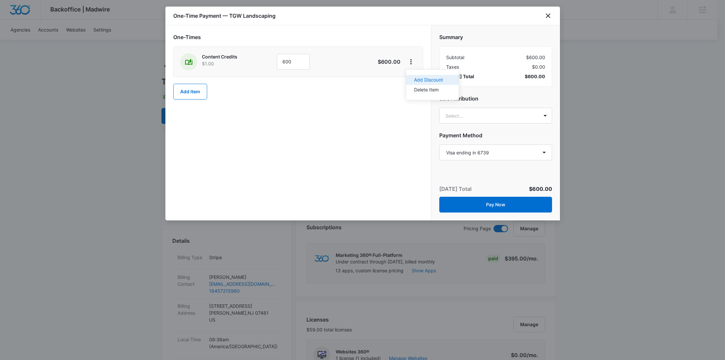
click at [417, 78] on div "Add Discount" at bounding box center [428, 80] width 29 height 5
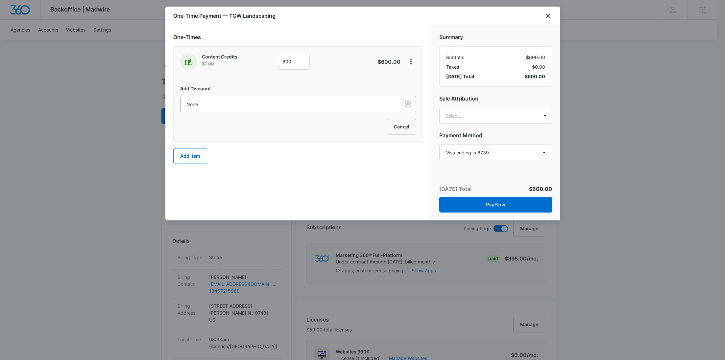
click at [288, 103] on div at bounding box center [288, 104] width 205 height 8
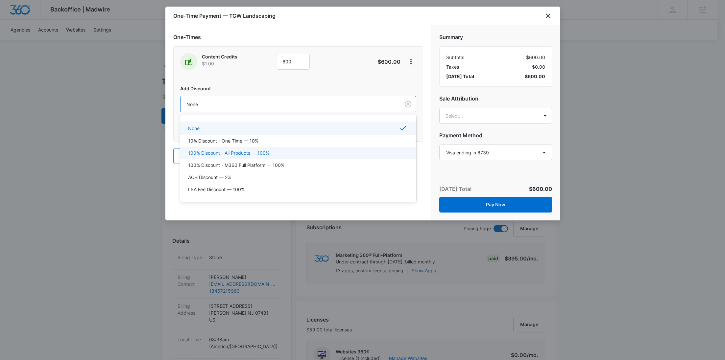
click at [247, 149] on div "100% Discount - All Products — 100%" at bounding box center [298, 153] width 236 height 12
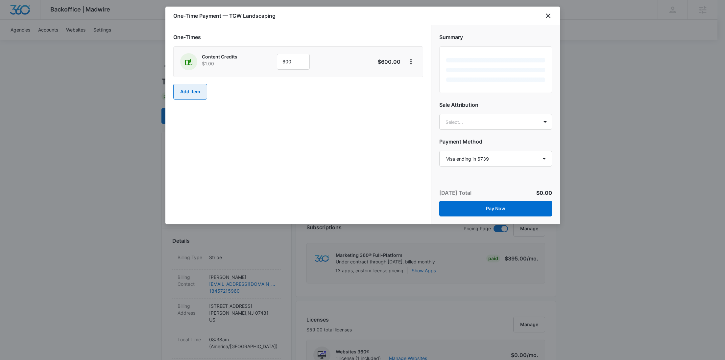
click at [194, 96] on button "Add Item" at bounding box center [190, 92] width 34 height 16
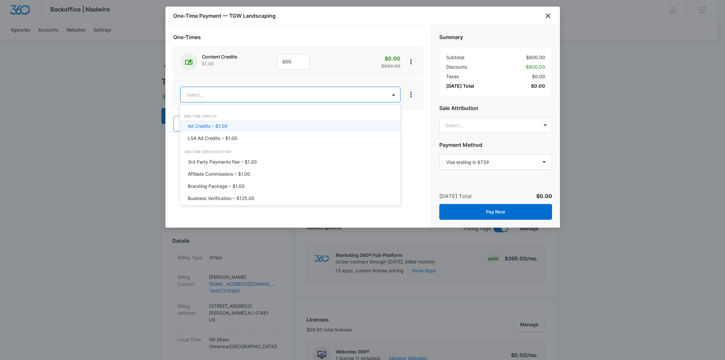
type input "ad"
click at [215, 123] on p "Ad Credits – $1.00" at bounding box center [208, 126] width 40 height 7
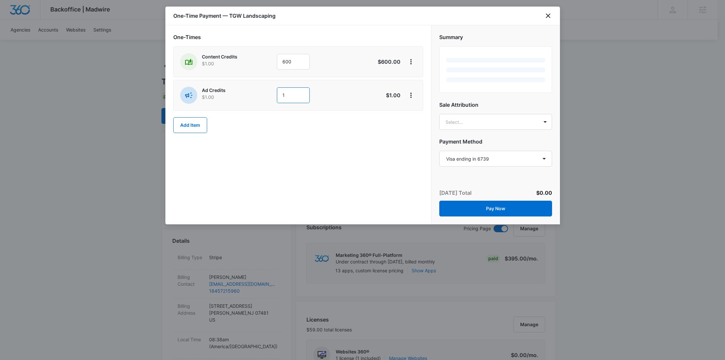
drag, startPoint x: 297, startPoint y: 95, endPoint x: 254, endPoint y: 92, distance: 42.9
click at [255, 92] on div "Ad Credits $1.00 1" at bounding box center [274, 95] width 189 height 17
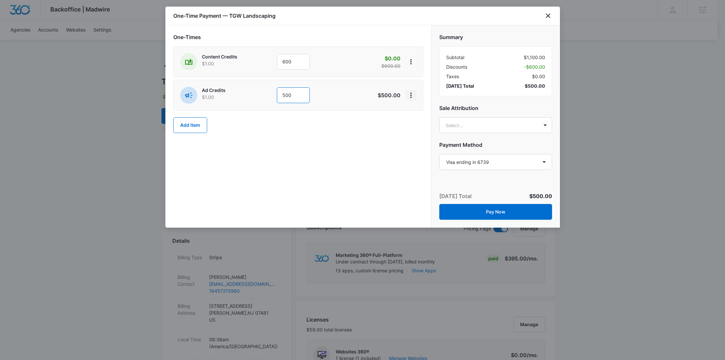
type input "500"
click at [409, 97] on icon "View More" at bounding box center [411, 95] width 8 height 8
click at [412, 111] on button "Add Discount" at bounding box center [432, 114] width 53 height 10
click at [319, 136] on div at bounding box center [288, 138] width 205 height 8
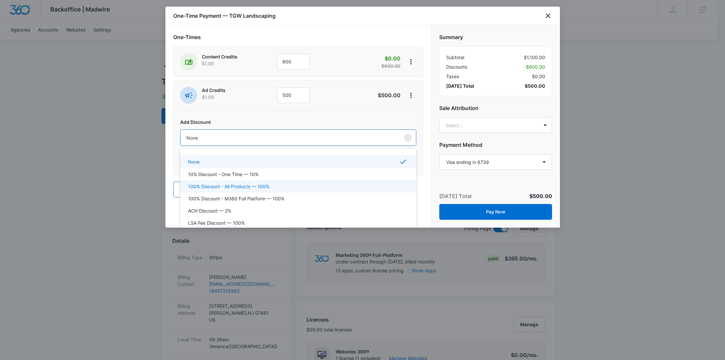
click at [280, 184] on div "100% Discount - All Products — 100%" at bounding box center [297, 186] width 219 height 7
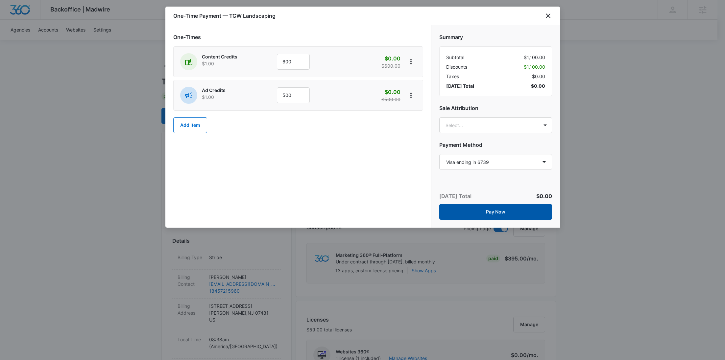
click at [522, 207] on button "Pay Now" at bounding box center [495, 212] width 113 height 16
